Goal: Complete application form: Complete application form

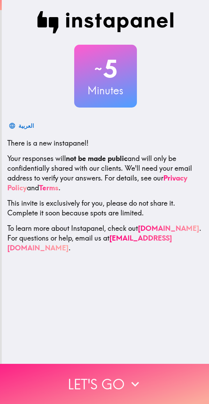
click at [141, 382] on button "Let's go" at bounding box center [104, 383] width 209 height 40
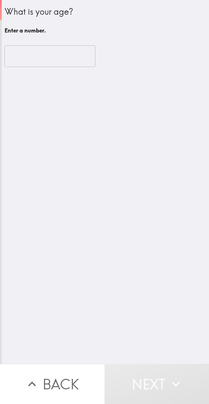
click at [61, 59] on input "number" at bounding box center [50, 56] width 91 height 22
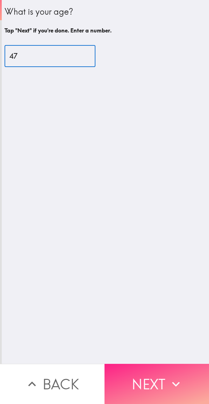
type input "47"
click at [156, 374] on button "Next" at bounding box center [157, 383] width 105 height 40
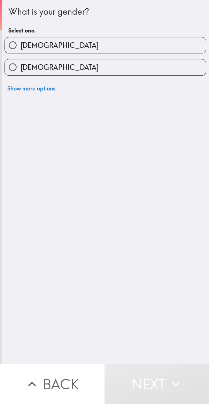
click at [148, 50] on label "[DEMOGRAPHIC_DATA]" at bounding box center [105, 45] width 201 height 16
click at [21, 50] on input "[DEMOGRAPHIC_DATA]" at bounding box center [13, 45] width 16 height 16
radio input "true"
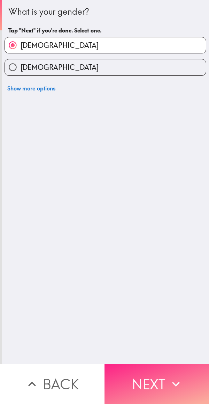
click at [157, 374] on button "Next" at bounding box center [157, 383] width 105 height 40
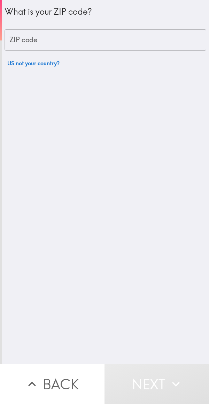
click at [150, 43] on input "ZIP code" at bounding box center [106, 40] width 202 height 22
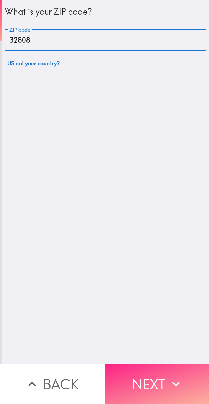
type input "32808"
click at [157, 374] on button "Next" at bounding box center [157, 383] width 105 height 40
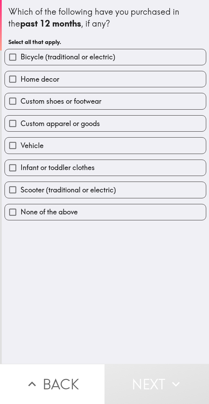
click at [146, 104] on label "Custom shoes or footwear" at bounding box center [105, 101] width 201 height 16
click at [21, 104] on input "Custom shoes or footwear" at bounding box center [13, 101] width 16 height 16
checkbox input "true"
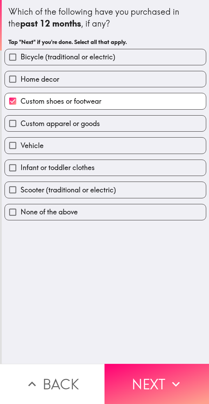
click at [143, 147] on label "Vehicle" at bounding box center [105, 145] width 201 height 16
click at [21, 147] on input "Vehicle" at bounding box center [13, 145] width 16 height 16
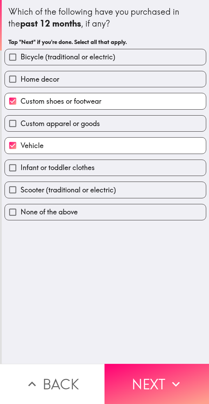
click at [136, 149] on label "Vehicle" at bounding box center [105, 145] width 201 height 16
click at [21, 149] on input "Vehicle" at bounding box center [13, 145] width 16 height 16
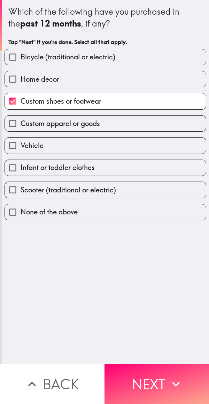
click at [135, 148] on label "Vehicle" at bounding box center [105, 145] width 201 height 16
click at [21, 148] on input "Vehicle" at bounding box center [13, 145] width 16 height 16
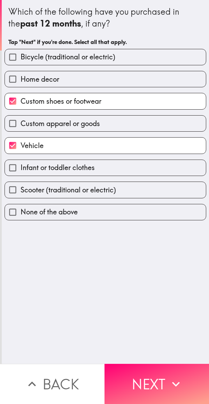
click at [136, 142] on label "Vehicle" at bounding box center [105, 145] width 201 height 16
click at [21, 142] on input "Vehicle" at bounding box center [13, 145] width 16 height 16
checkbox input "false"
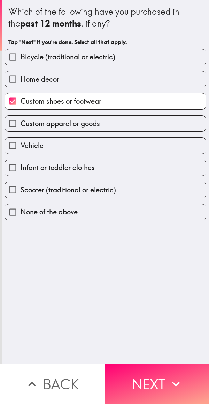
click at [145, 127] on label "Custom apparel or goods" at bounding box center [105, 123] width 201 height 16
click at [21, 127] on input "Custom apparel or goods" at bounding box center [13, 123] width 16 height 16
checkbox input "true"
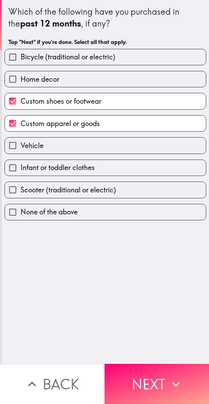
click at [153, 84] on label "Home decor" at bounding box center [105, 79] width 201 height 16
click at [21, 84] on input "Home decor" at bounding box center [13, 79] width 16 height 16
checkbox input "true"
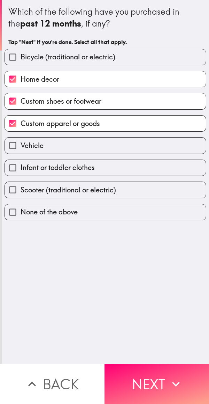
click at [135, 167] on label "Infant or toddler clothes" at bounding box center [105, 168] width 201 height 16
click at [21, 167] on input "Infant or toddler clothes" at bounding box center [13, 168] width 16 height 16
checkbox input "true"
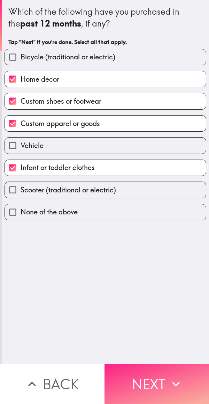
click at [156, 386] on button "Next" at bounding box center [157, 383] width 105 height 40
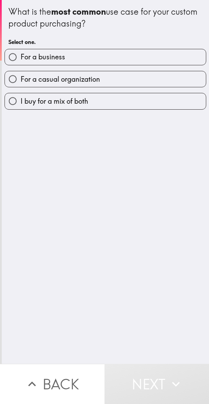
click at [138, 105] on label "I buy for a mix of both" at bounding box center [105, 101] width 201 height 16
click at [21, 105] on input "I buy for a mix of both" at bounding box center [13, 101] width 16 height 16
radio input "true"
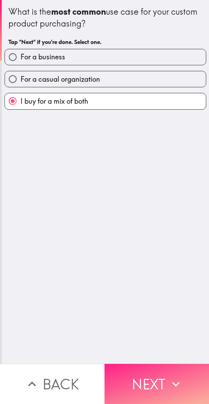
click at [157, 382] on button "Next" at bounding box center [157, 383] width 105 height 40
